Goal: Browse casually: Explore the website without a specific task or goal

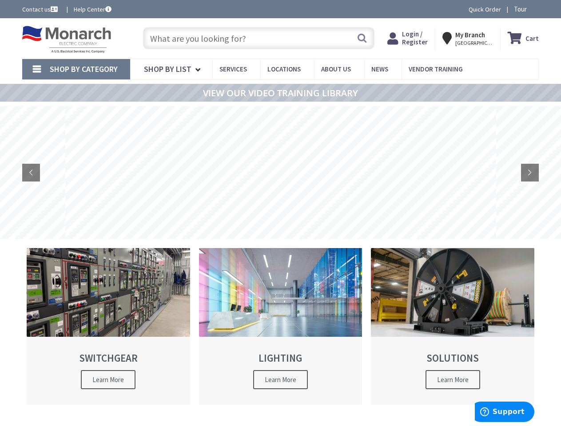
click at [280, 213] on rs-layer at bounding box center [280, 172] width 431 height 133
click at [523, 9] on span "Tour" at bounding box center [525, 9] width 23 height 8
click at [531, 9] on icon at bounding box center [531, 9] width 14 height 14
click at [469, 38] on strong "My Branch" at bounding box center [470, 35] width 30 height 8
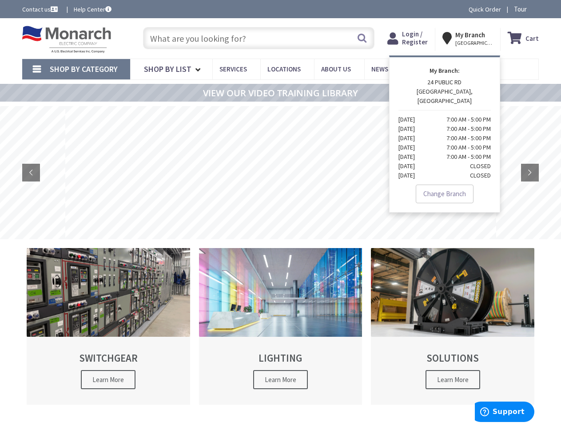
click at [76, 69] on span "Shop By Category" at bounding box center [84, 69] width 68 height 10
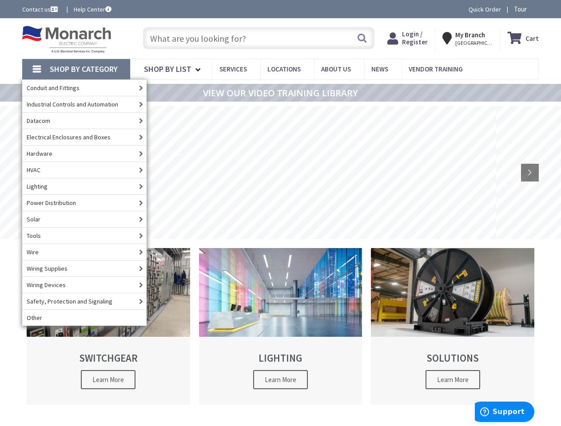
click at [76, 69] on span "Shop By Category" at bounding box center [84, 69] width 68 height 10
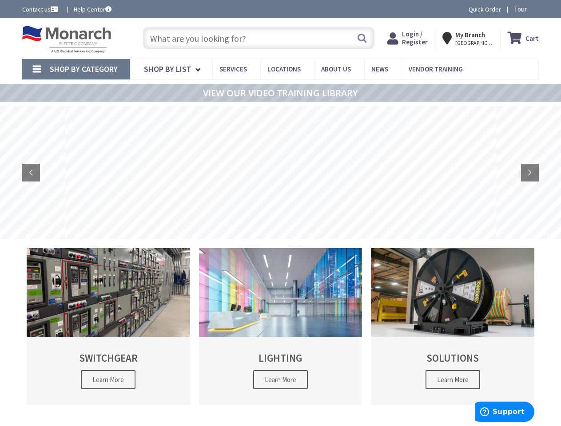
click at [280, 173] on rs-layer at bounding box center [280, 172] width 431 height 133
click at [31, 173] on rs-arrow at bounding box center [31, 173] width 18 height 18
click at [530, 173] on rs-arrow at bounding box center [530, 173] width 18 height 18
